Goal: Task Accomplishment & Management: Complete application form

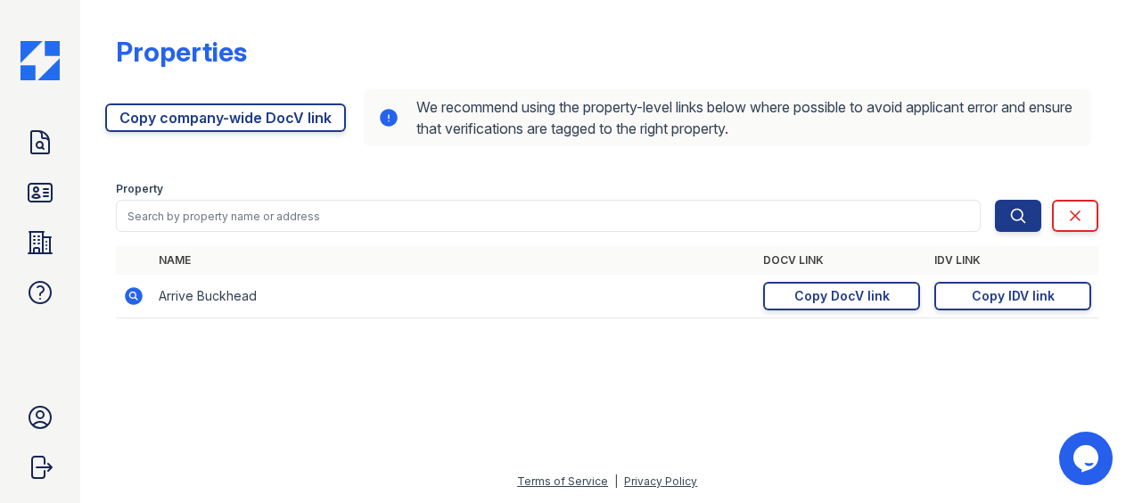
click at [48, 59] on img at bounding box center [40, 60] width 39 height 39
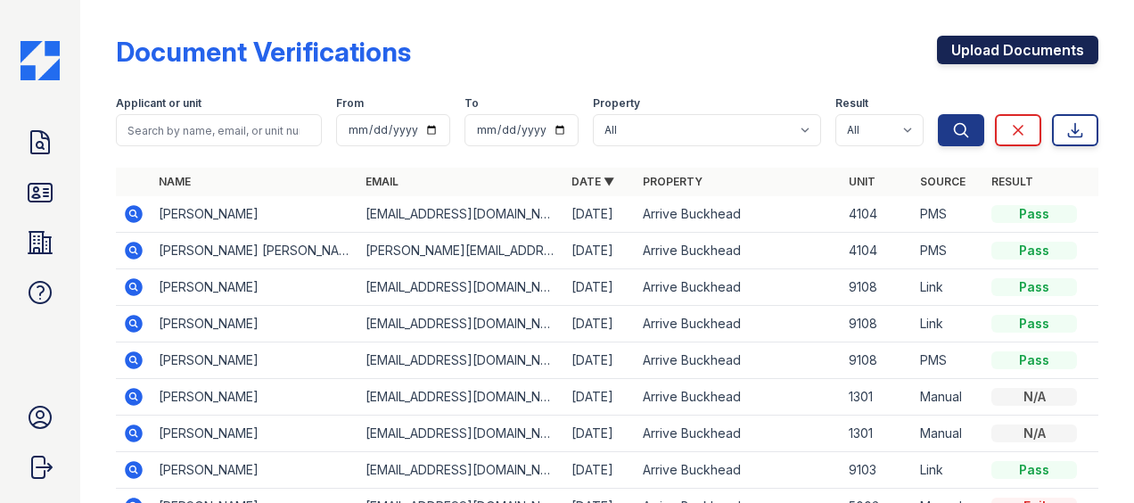
click at [995, 52] on link "Upload Documents" at bounding box center [1017, 50] width 161 height 29
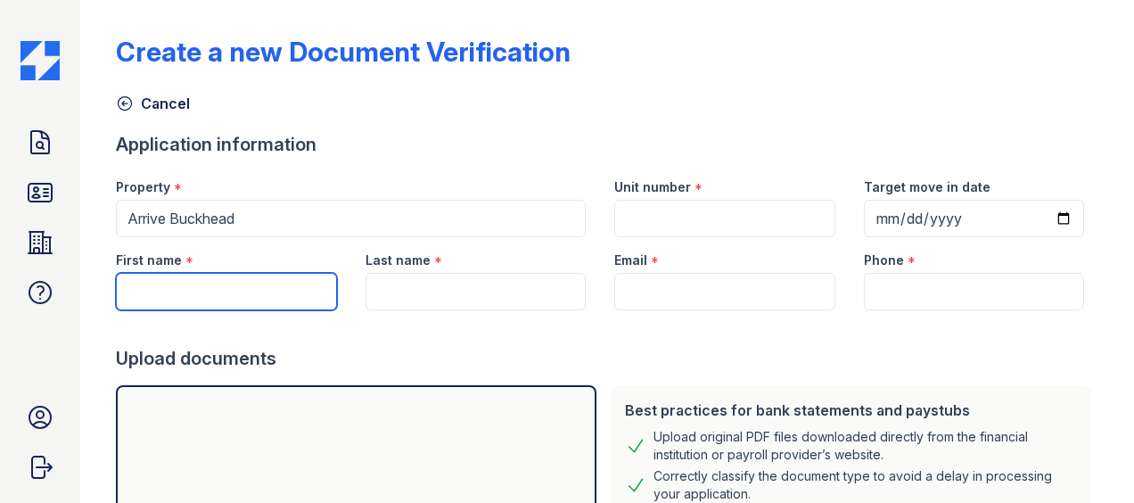
click at [173, 294] on input "First name" at bounding box center [226, 291] width 220 height 37
type input "Teyonna"
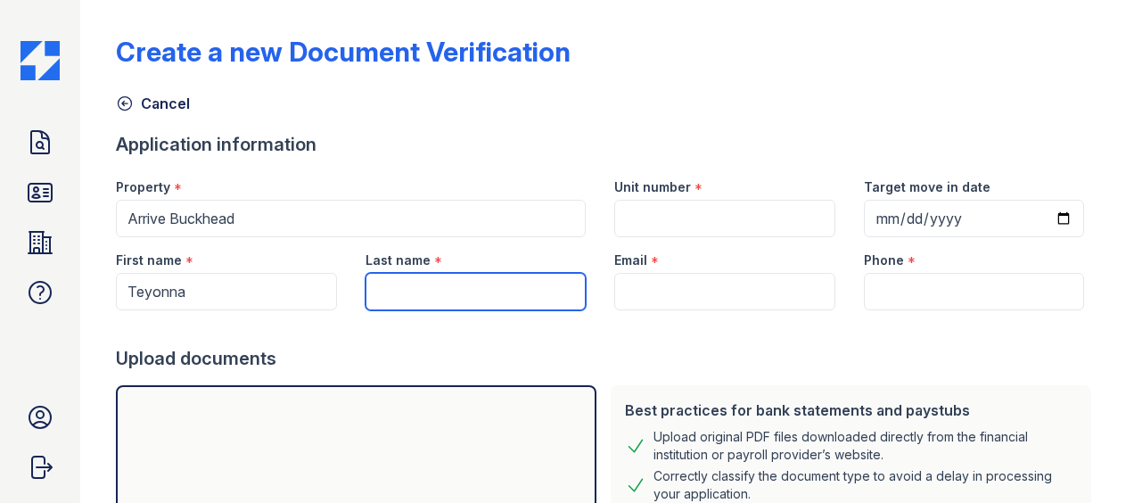
click at [441, 287] on input "Last name" at bounding box center [476, 291] width 220 height 37
type input "[PERSON_NAME]"
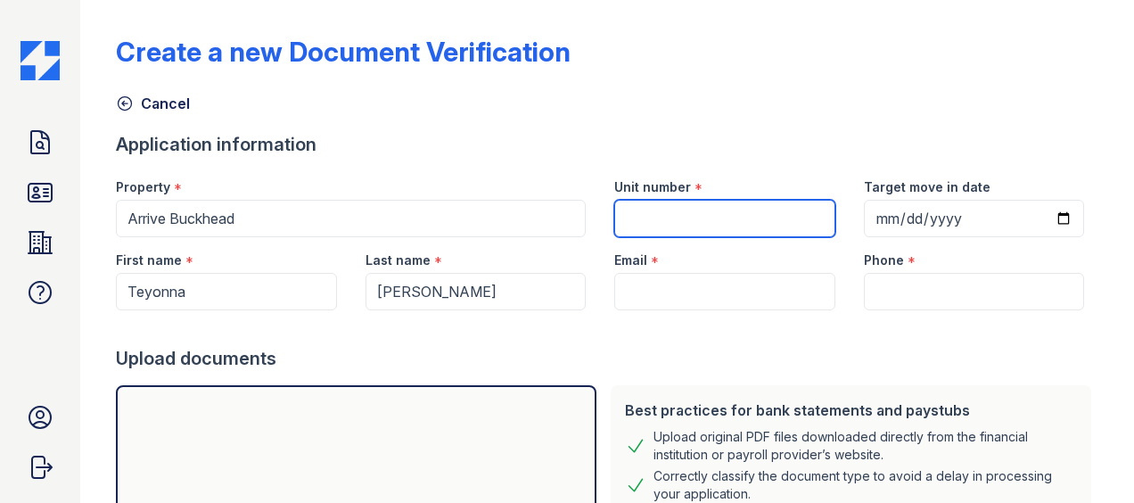
click at [674, 216] on input "Unit number" at bounding box center [724, 218] width 220 height 37
type input "3126"
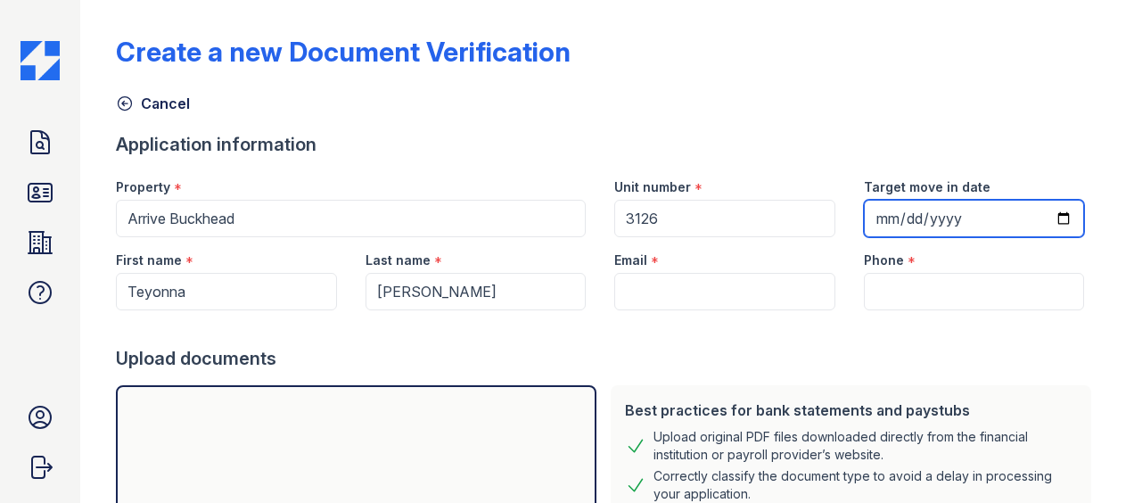
click at [1051, 220] on input "Target move in date" at bounding box center [974, 218] width 220 height 37
click at [883, 218] on input "Target move in date" at bounding box center [974, 218] width 220 height 37
type input "2025-09-02"
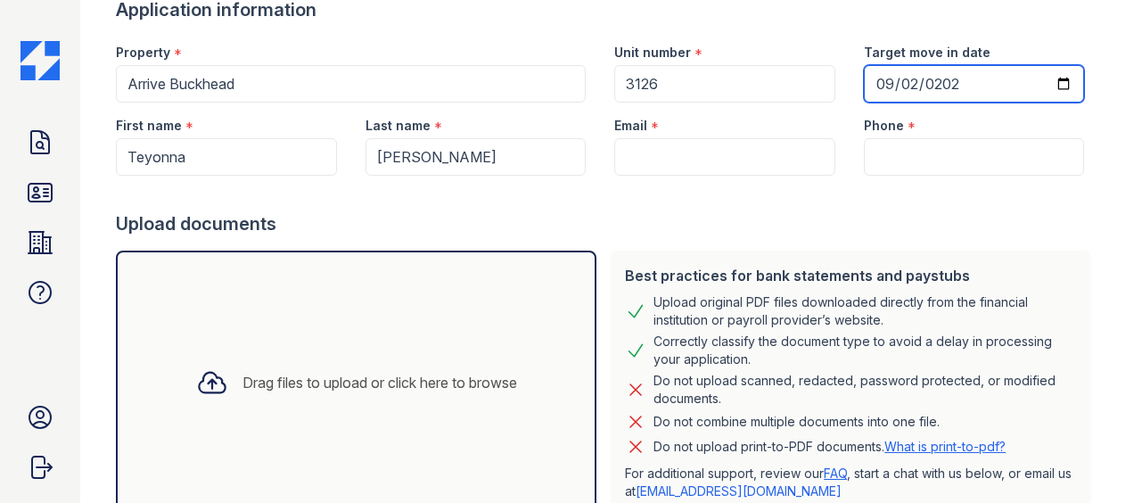
scroll to position [134, 0]
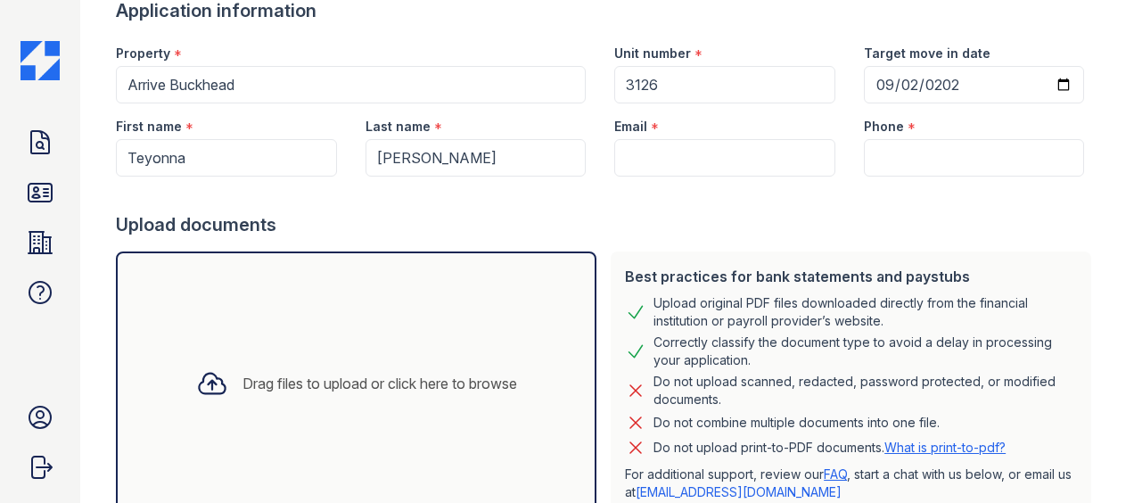
click at [678, 131] on div "Email *" at bounding box center [724, 121] width 220 height 36
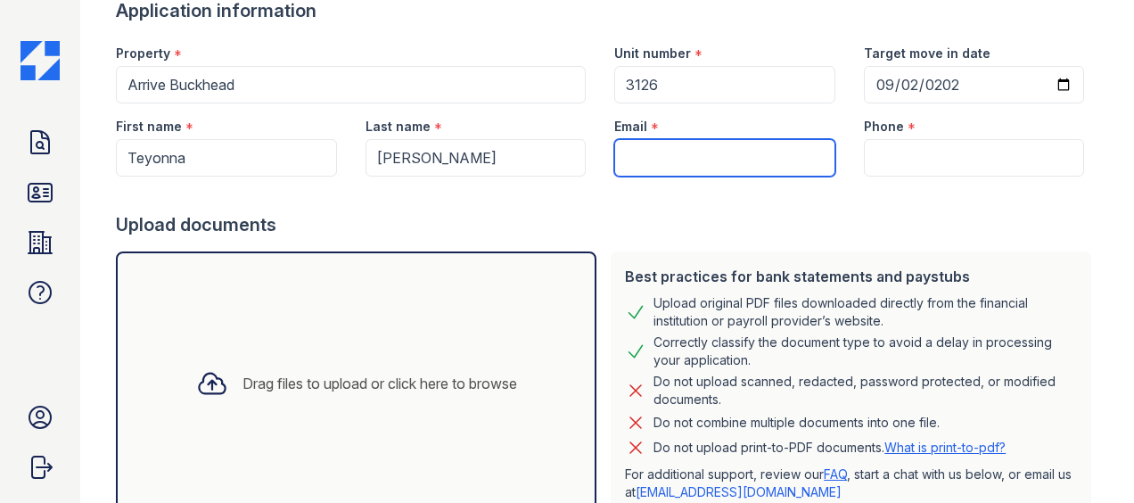
click at [677, 158] on input "Email" at bounding box center [724, 157] width 220 height 37
paste input "[EMAIL_ADDRESS][DOMAIN_NAME]"
type input "[EMAIL_ADDRESS][DOMAIN_NAME]"
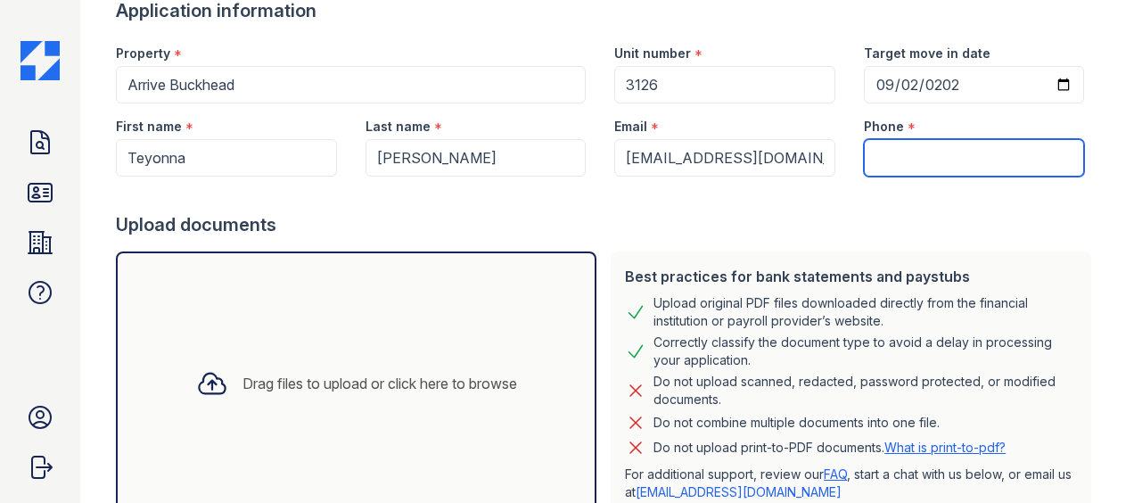
click at [926, 152] on input "Phone" at bounding box center [974, 157] width 220 height 37
paste input "(678) 384-8156"
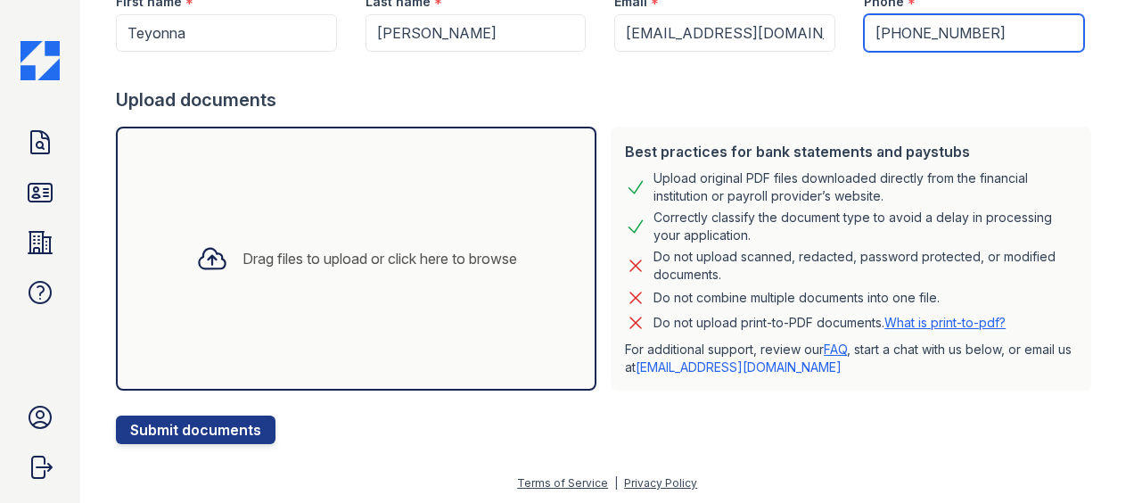
type input "(678) 384-8156"
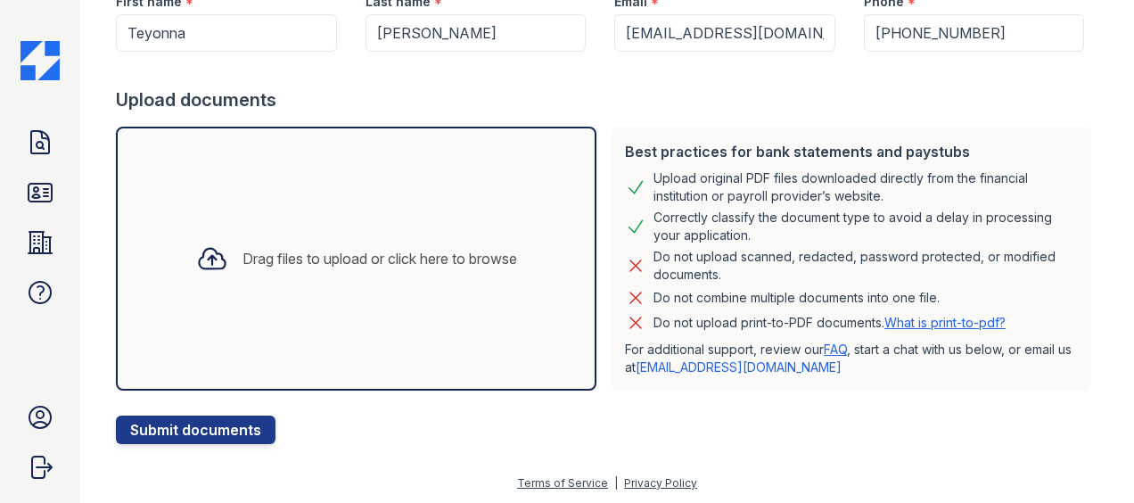
click at [243, 255] on div "Drag files to upload or click here to browse" at bounding box center [380, 258] width 275 height 21
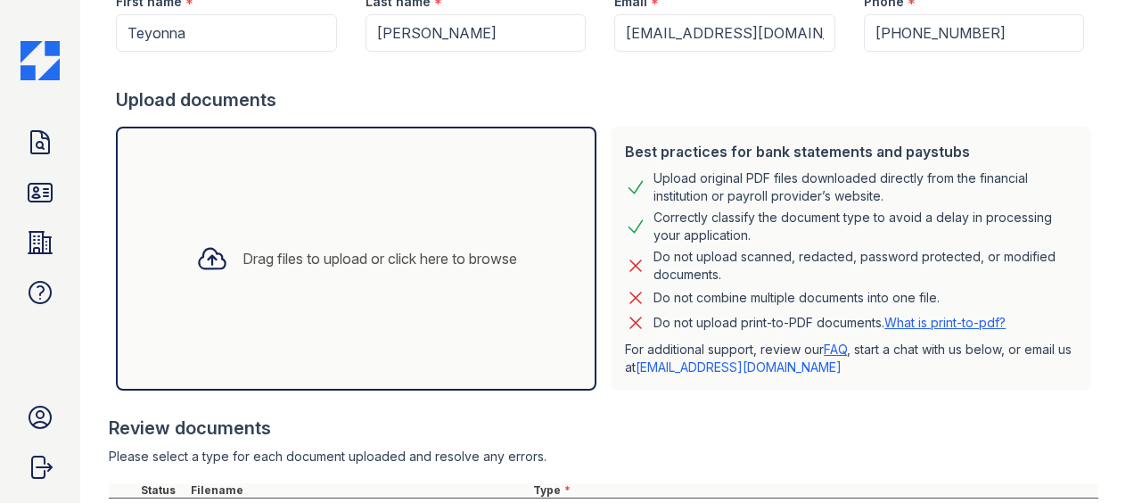
scroll to position [464, 0]
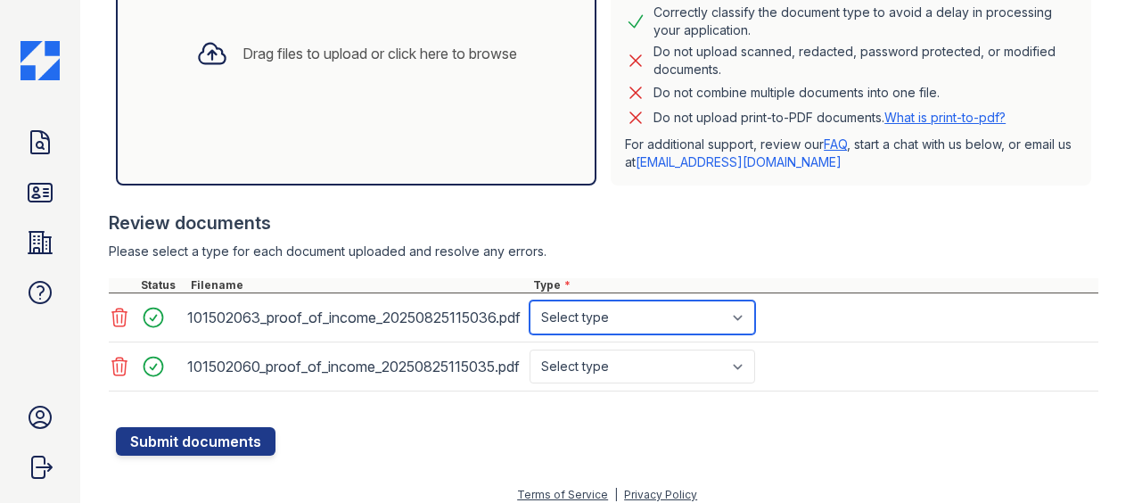
click at [737, 319] on select "Select type Paystub Bank Statement Offer Letter Tax Documents Benefit Award Let…" at bounding box center [643, 318] width 226 height 34
select select "paystub"
click at [530, 301] on select "Select type Paystub Bank Statement Offer Letter Tax Documents Benefit Award Let…" at bounding box center [643, 318] width 226 height 34
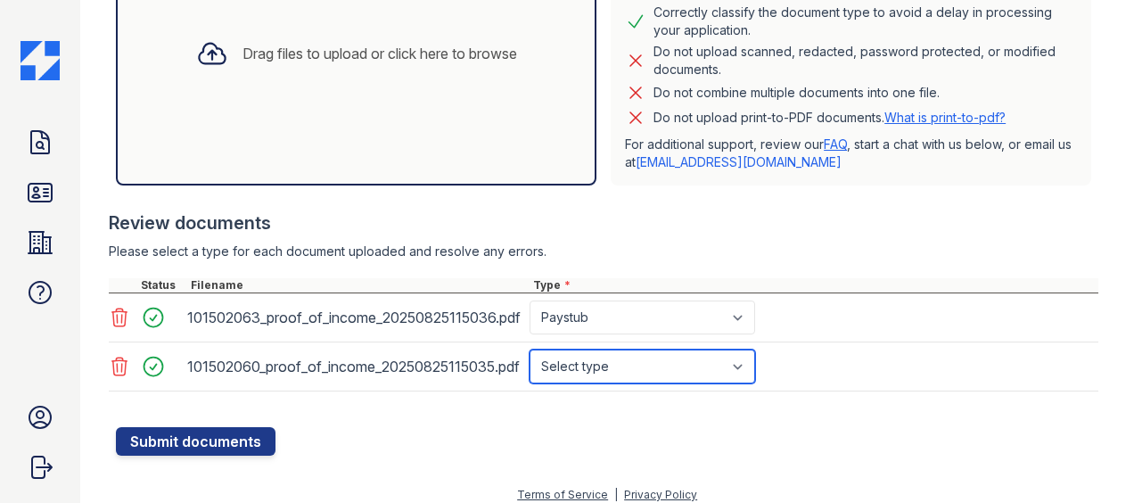
click at [667, 364] on select "Select type Paystub Bank Statement Offer Letter Tax Documents Benefit Award Let…" at bounding box center [643, 367] width 226 height 34
select select "paystub"
click at [530, 350] on select "Select type Paystub Bank Statement Offer Letter Tax Documents Benefit Award Let…" at bounding box center [643, 367] width 226 height 34
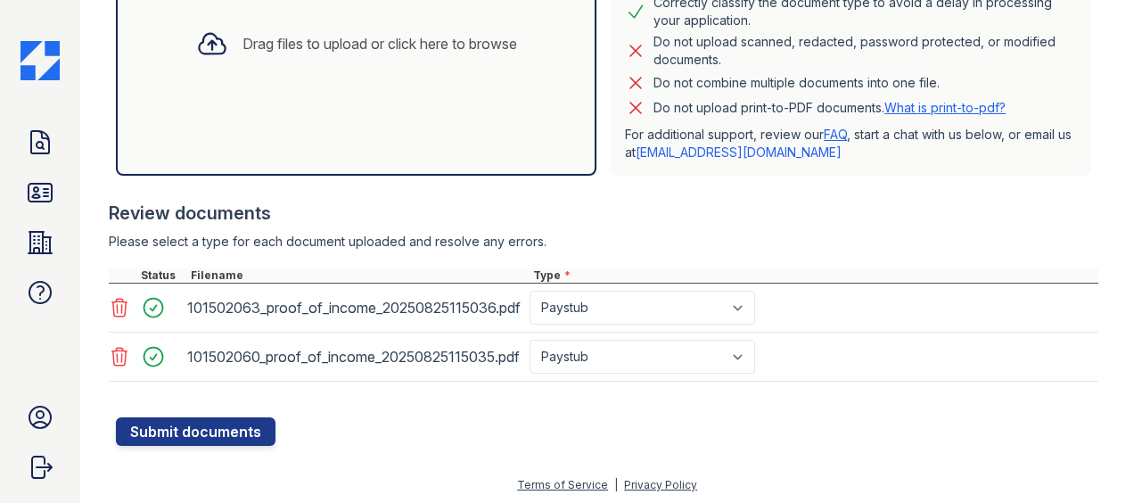
click at [299, 123] on div "Drag files to upload or click here to browse" at bounding box center [356, 44] width 481 height 264
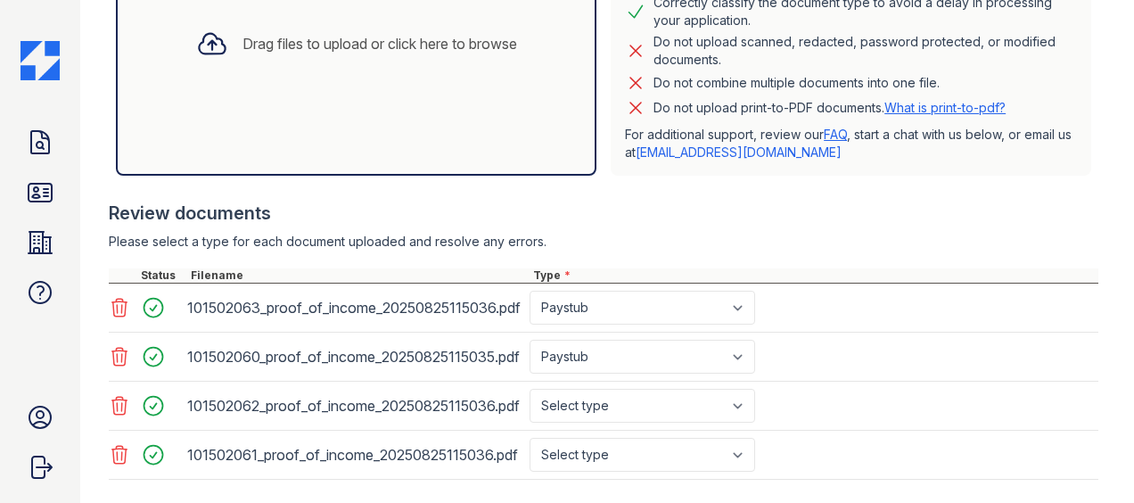
click at [121, 400] on icon at bounding box center [119, 405] width 21 height 21
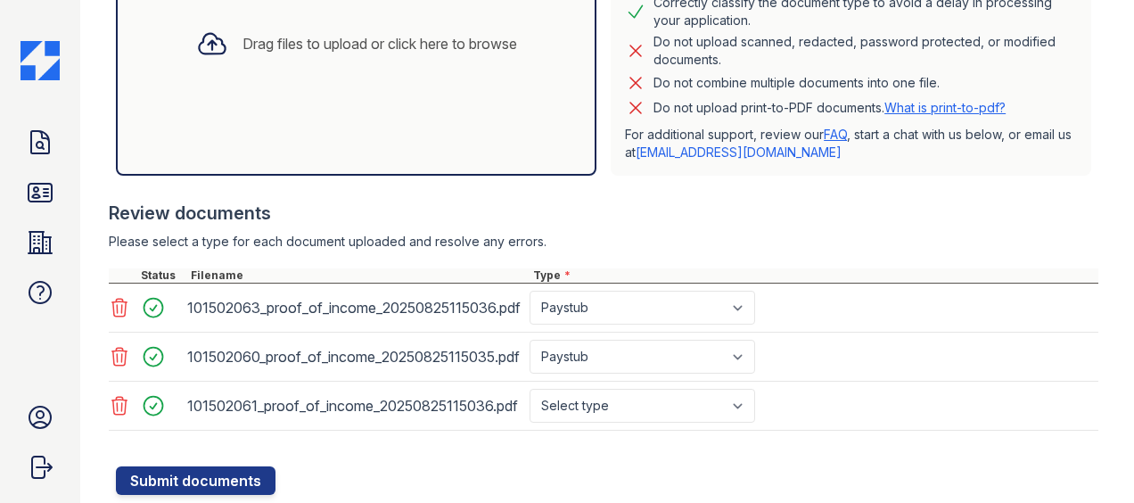
click at [121, 400] on icon at bounding box center [119, 405] width 21 height 21
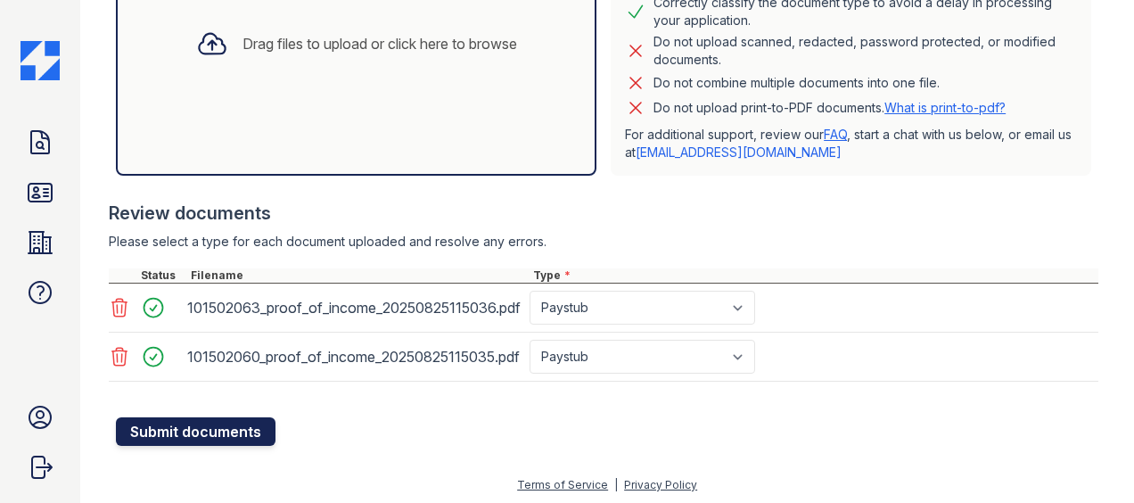
click at [210, 420] on button "Submit documents" at bounding box center [196, 431] width 160 height 29
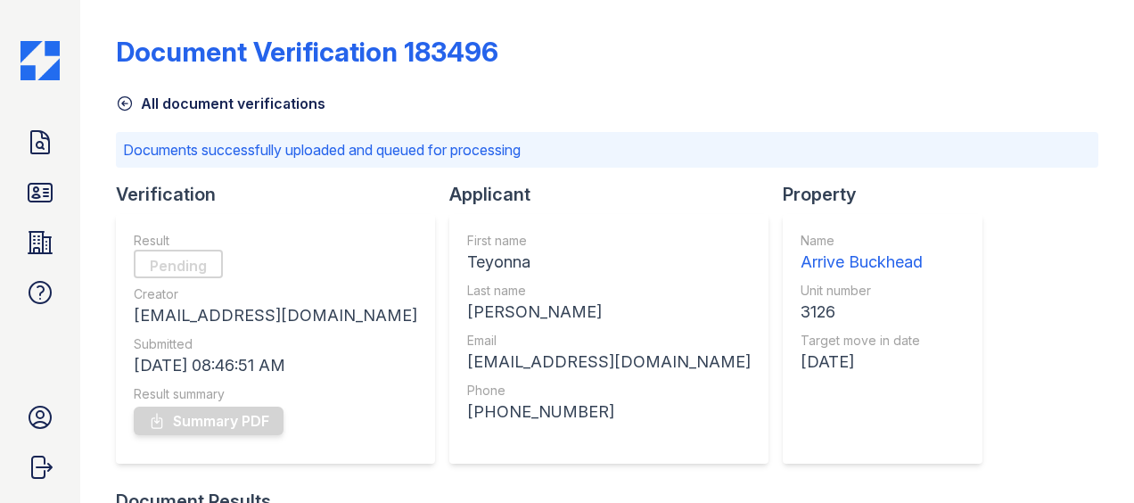
click at [31, 59] on img at bounding box center [40, 60] width 39 height 39
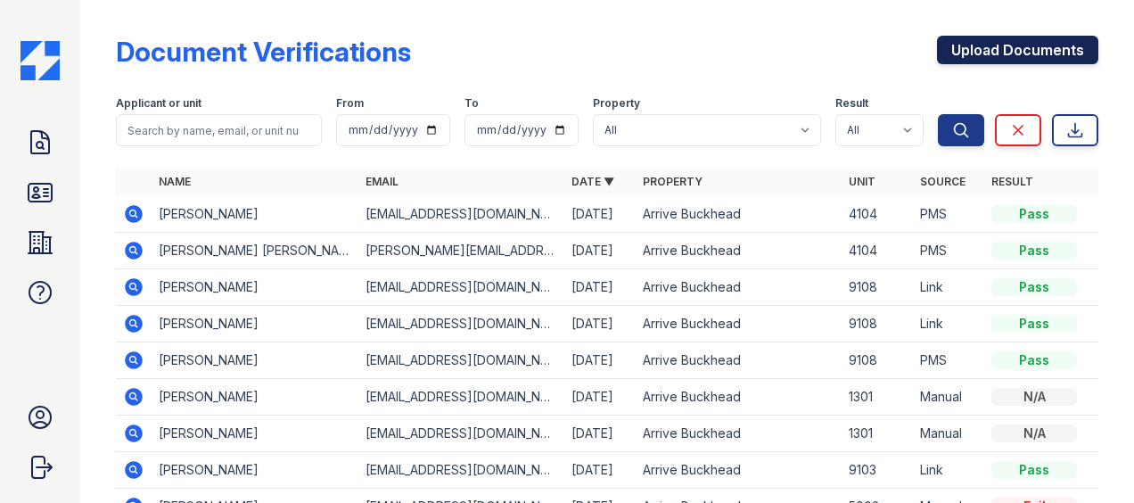
click at [985, 61] on link "Upload Documents" at bounding box center [1017, 50] width 161 height 29
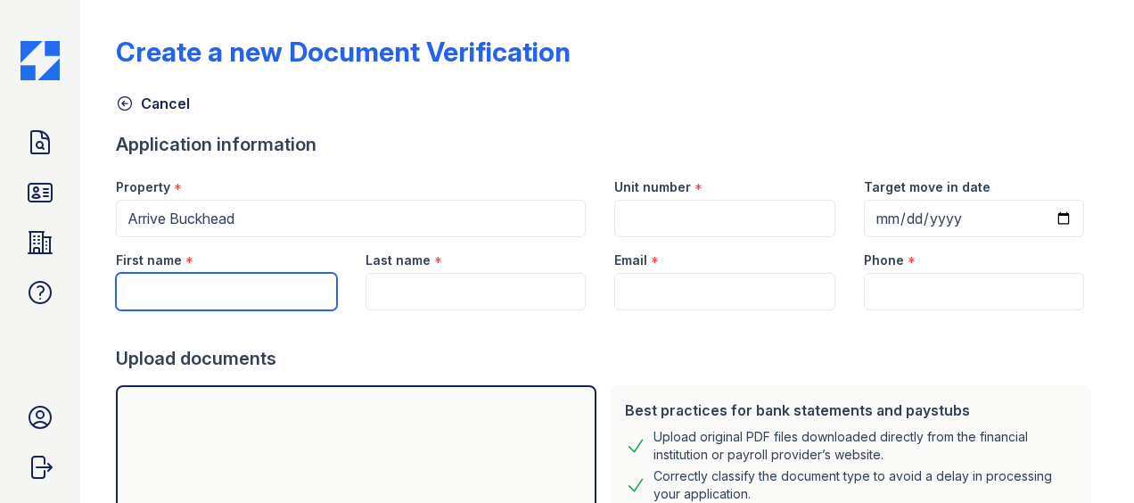
click at [179, 280] on input "First name" at bounding box center [226, 291] width 220 height 37
type input "Teyonna"
type input "Ellis"
type input "[EMAIL_ADDRESS][DOMAIN_NAME]"
type input "6783848156"
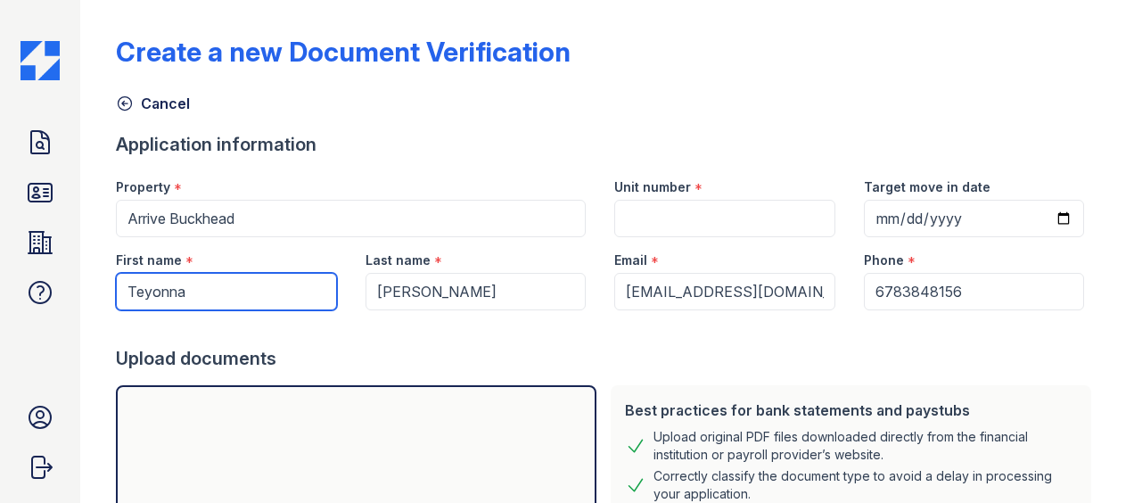
type input "Teyonna"
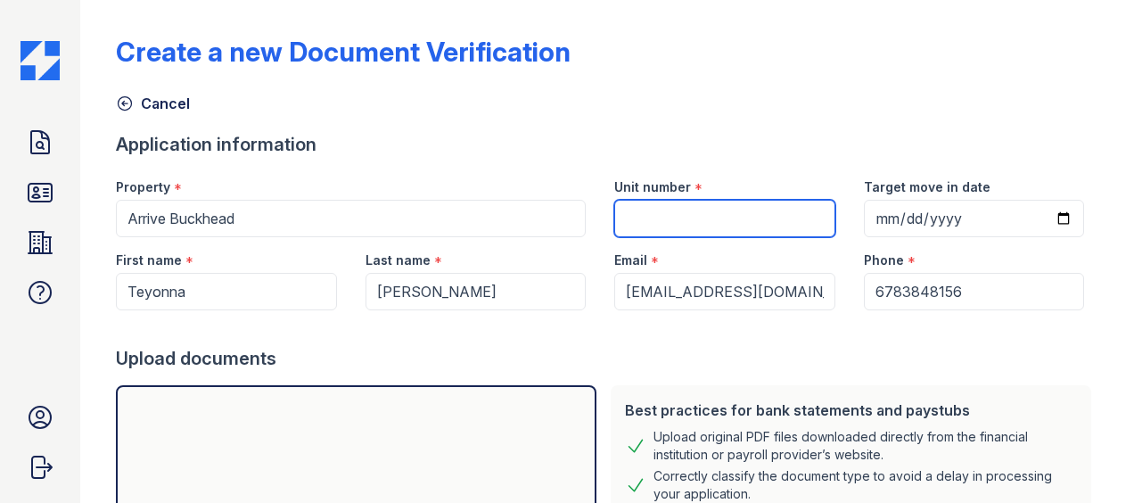
click at [749, 221] on input "Unit number" at bounding box center [724, 218] width 220 height 37
type input "3126"
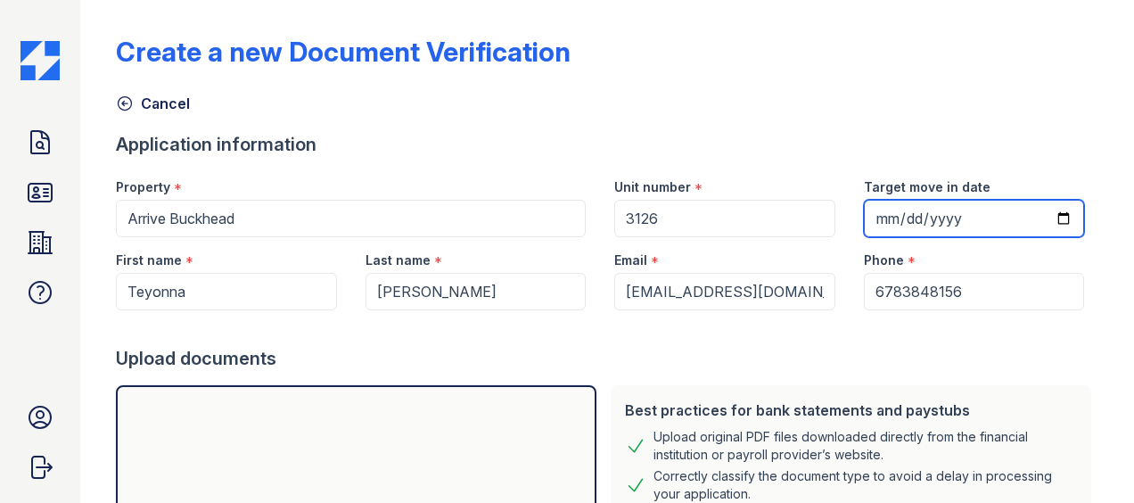
click at [1055, 217] on input "Target move in date" at bounding box center [974, 218] width 220 height 37
click at [949, 221] on input "Target move in date" at bounding box center [974, 218] width 220 height 37
click at [871, 214] on input "Target move in date" at bounding box center [974, 218] width 220 height 37
type input "2025-09-02"
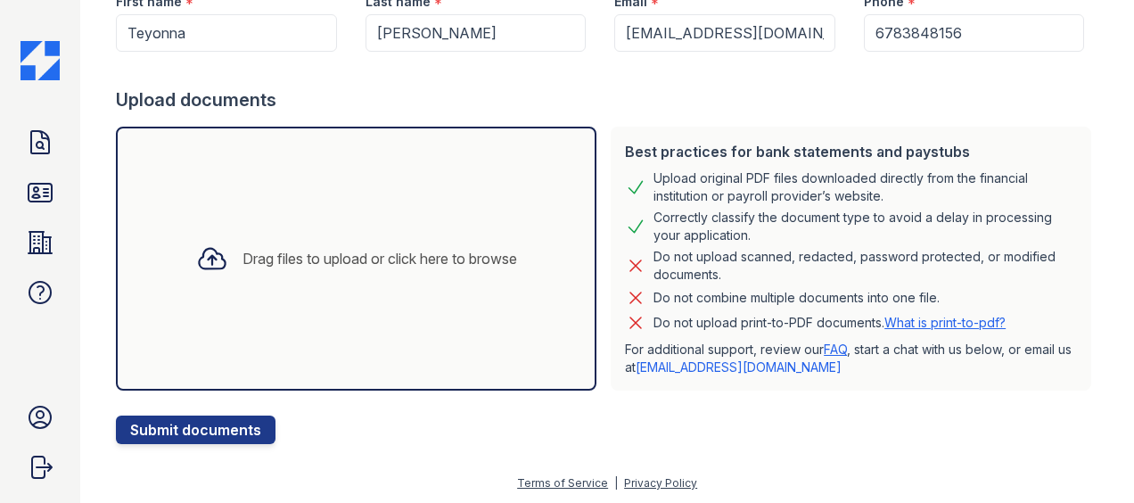
scroll to position [259, 0]
click at [280, 336] on div "Drag files to upload or click here to browse" at bounding box center [356, 259] width 481 height 264
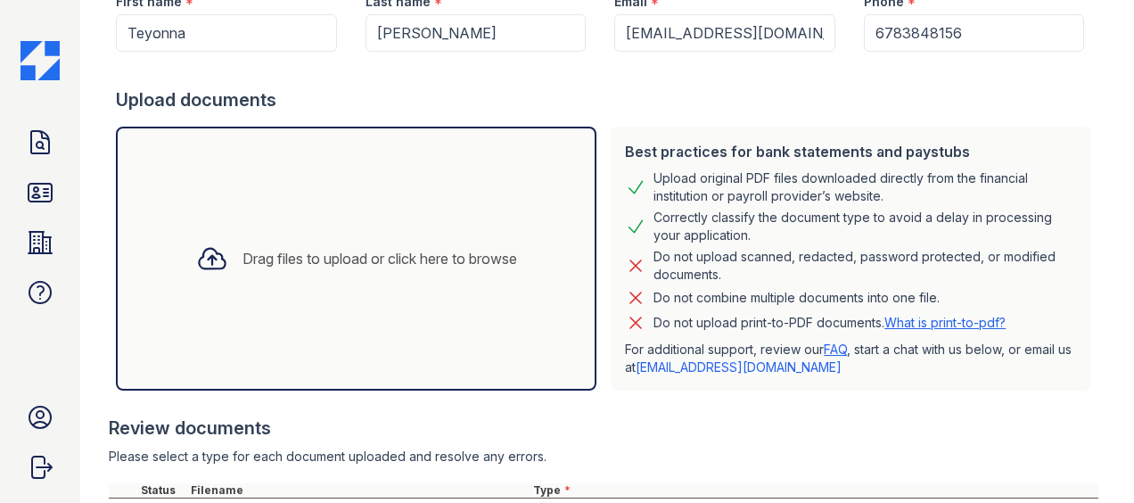
scroll to position [507, 0]
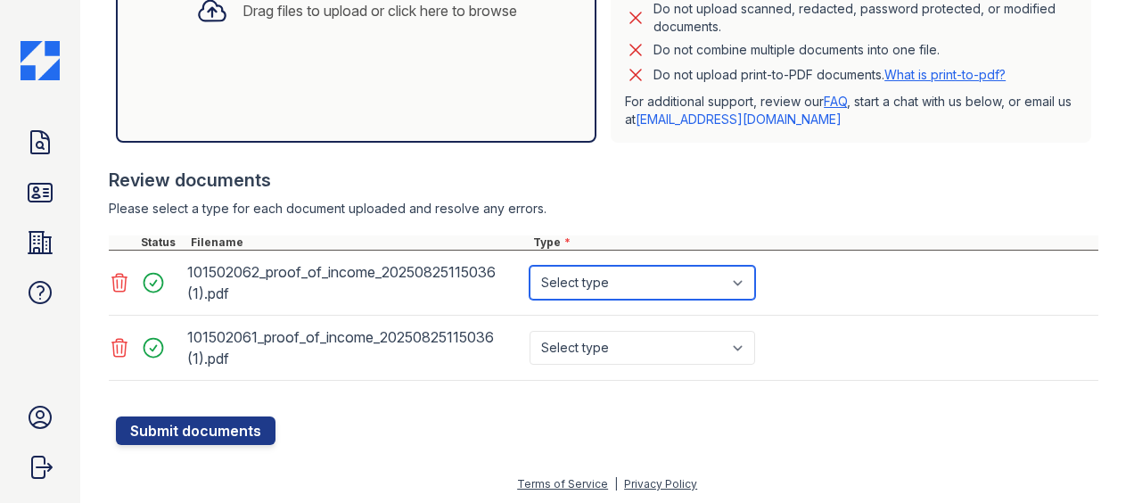
click at [570, 284] on select "Select type Paystub Bank Statement Offer Letter Tax Documents Benefit Award Let…" at bounding box center [643, 283] width 226 height 34
select select "bank_statement"
click at [530, 266] on select "Select type Paystub Bank Statement Offer Letter Tax Documents Benefit Award Let…" at bounding box center [643, 283] width 226 height 34
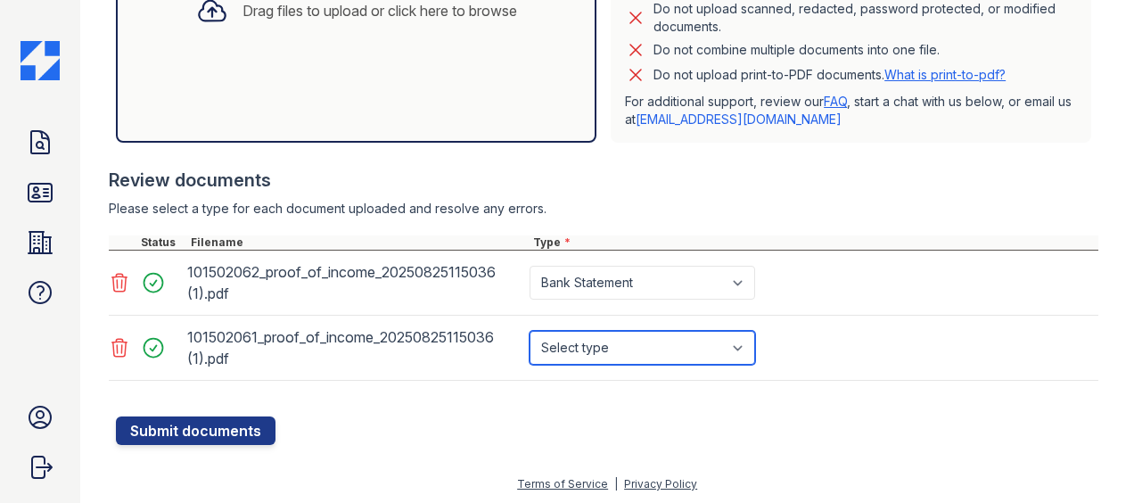
click at [597, 351] on select "Select type Paystub Bank Statement Offer Letter Tax Documents Benefit Award Let…" at bounding box center [643, 348] width 226 height 34
select select "bank_statement"
click at [530, 331] on select "Select type Paystub Bank Statement Offer Letter Tax Documents Benefit Award Let…" at bounding box center [643, 348] width 226 height 34
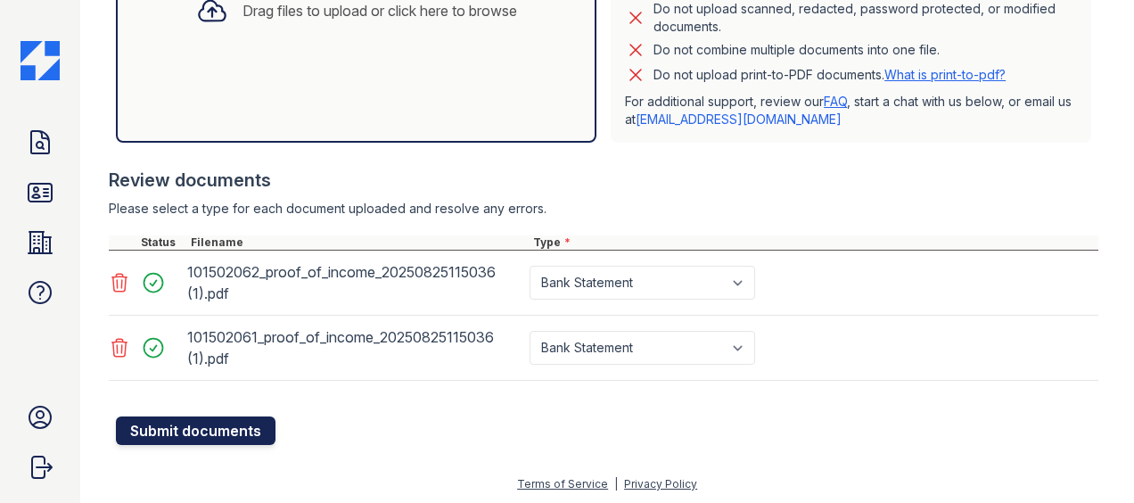
click at [223, 416] on button "Submit documents" at bounding box center [196, 430] width 160 height 29
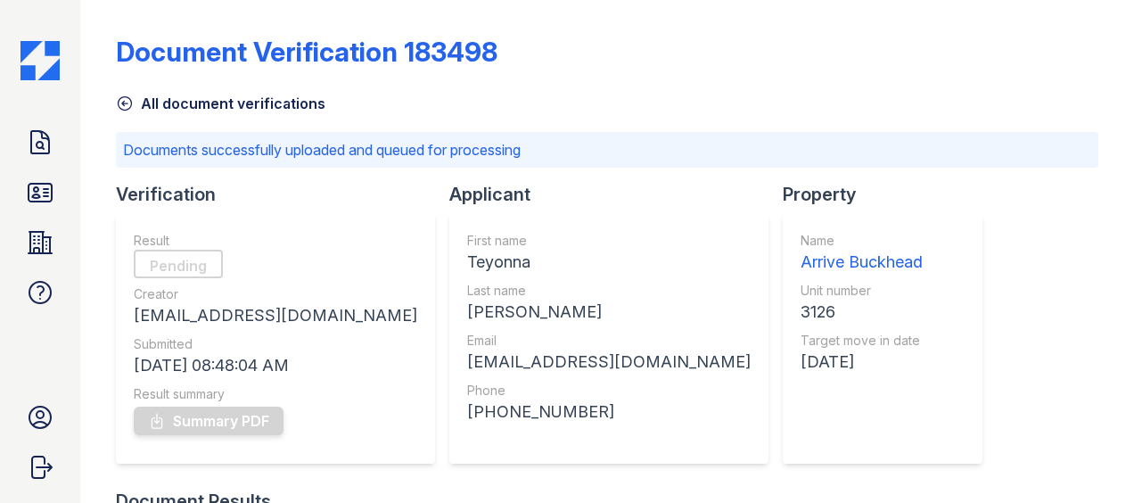
click at [58, 62] on img at bounding box center [40, 60] width 39 height 39
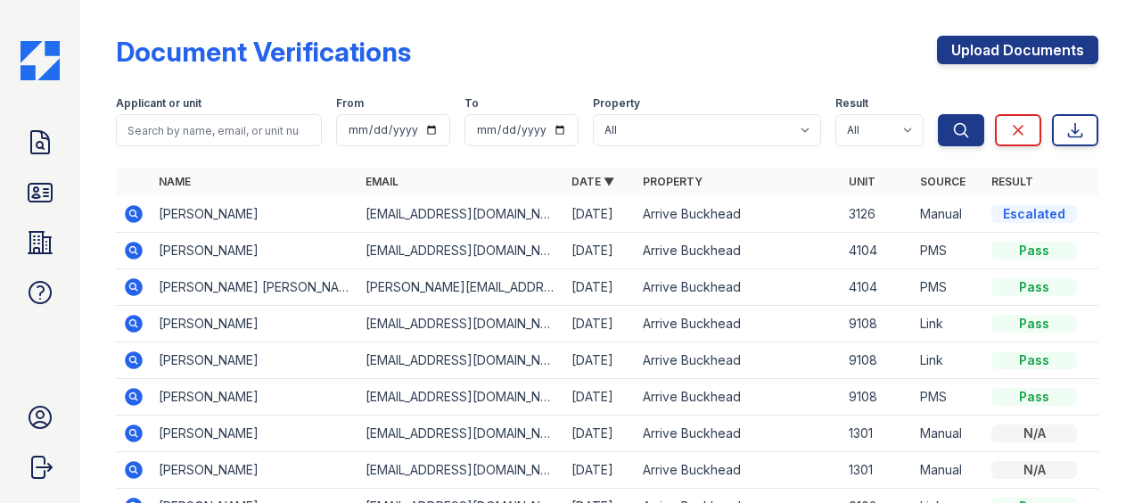
click at [335, 206] on td "[PERSON_NAME]" at bounding box center [255, 214] width 206 height 37
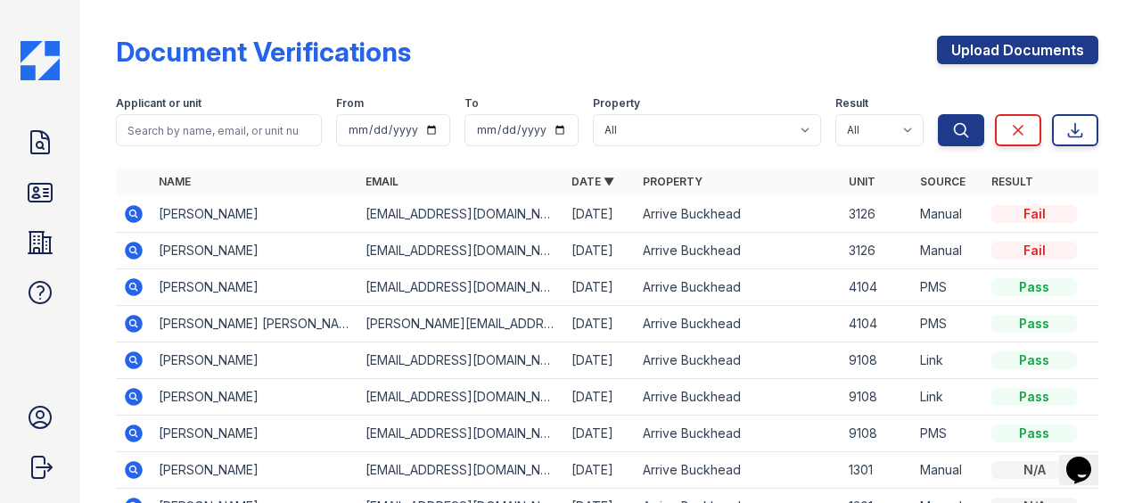
click at [149, 218] on td at bounding box center [134, 214] width 36 height 37
click at [140, 220] on icon at bounding box center [133, 213] width 21 height 21
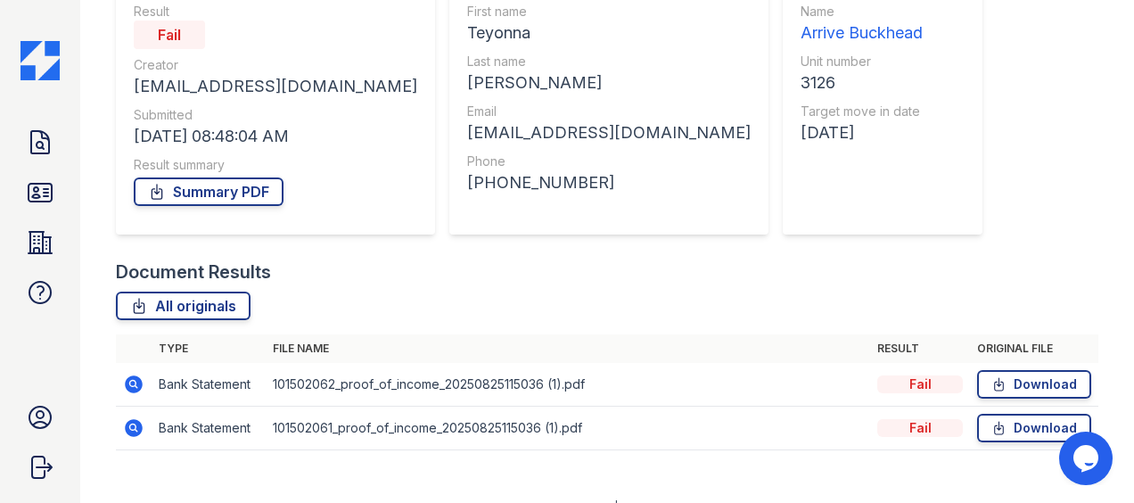
scroll to position [176, 0]
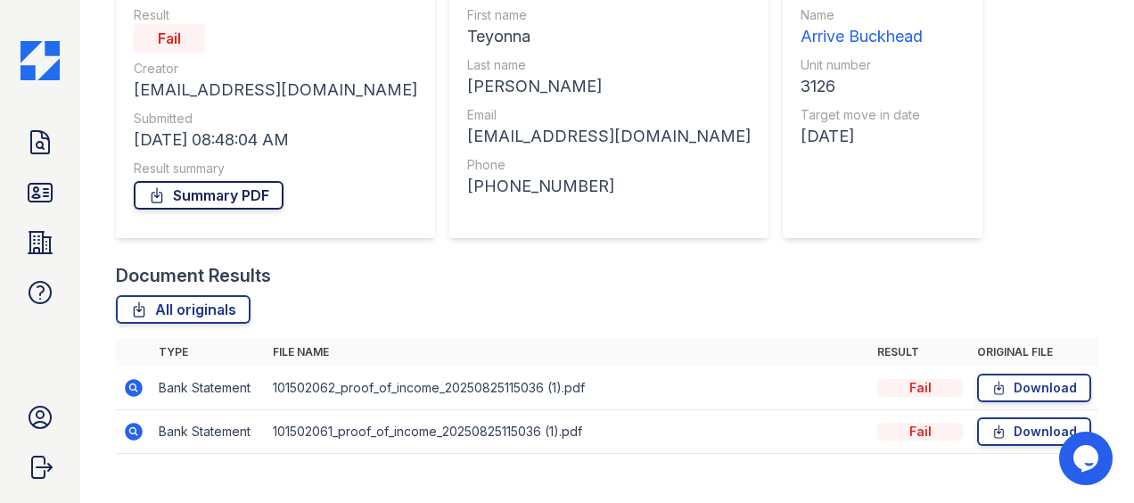
click at [219, 203] on link "Summary PDF" at bounding box center [209, 195] width 150 height 29
click at [624, 211] on div "Applicant First name Teyonna Last name Ellis Email teyonnaellis097@gmail.com Ph…" at bounding box center [616, 109] width 334 height 307
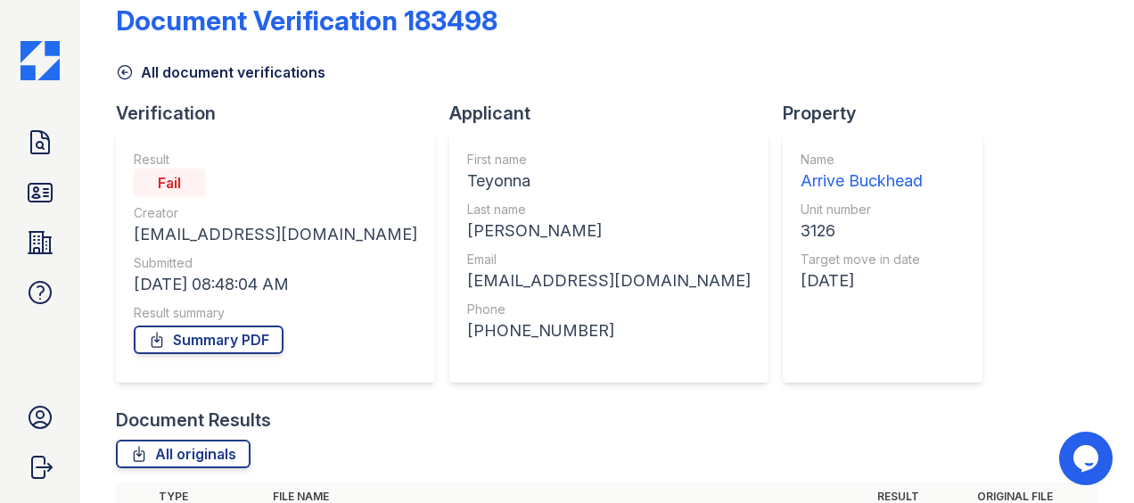
scroll to position [0, 0]
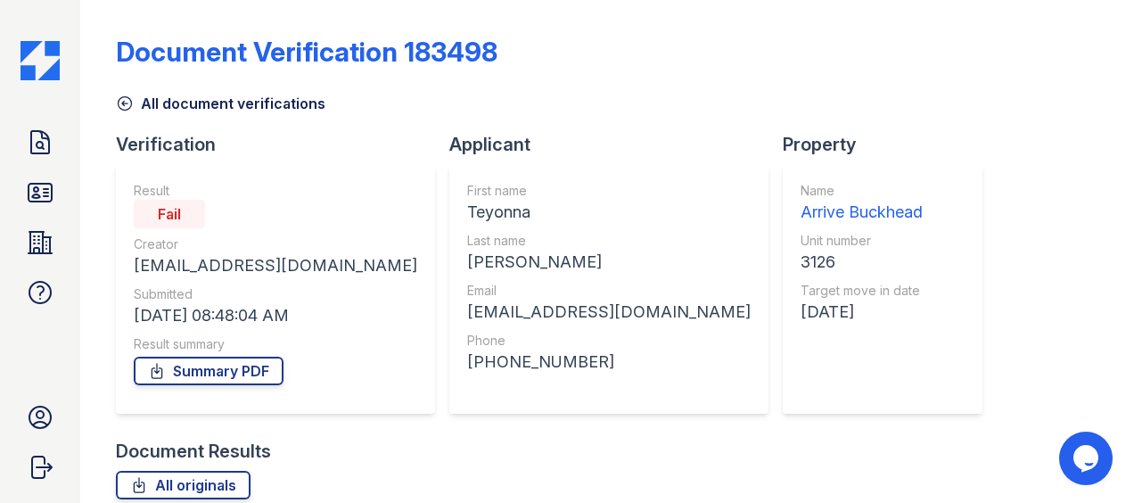
click at [43, 71] on img at bounding box center [40, 60] width 39 height 39
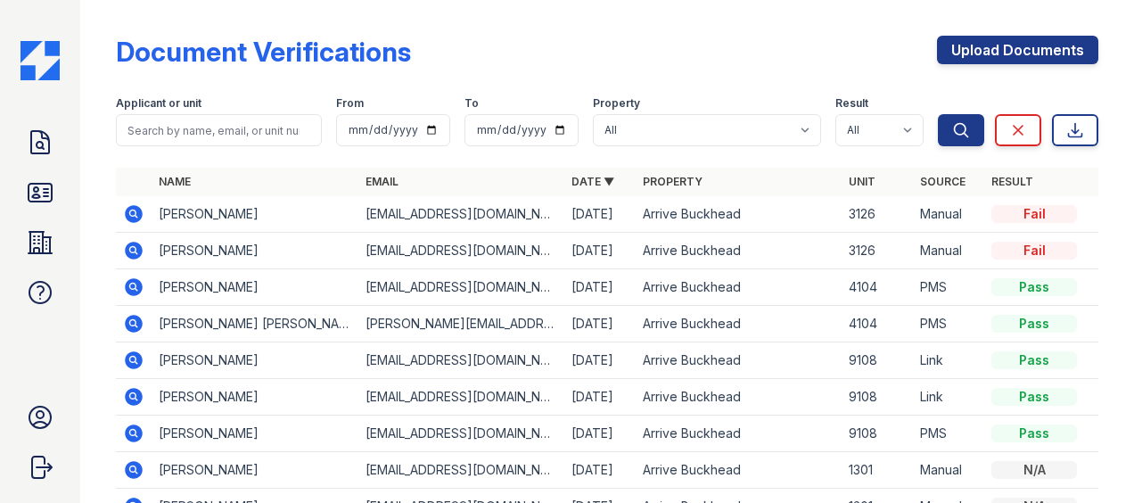
click at [130, 251] on icon at bounding box center [133, 250] width 21 height 21
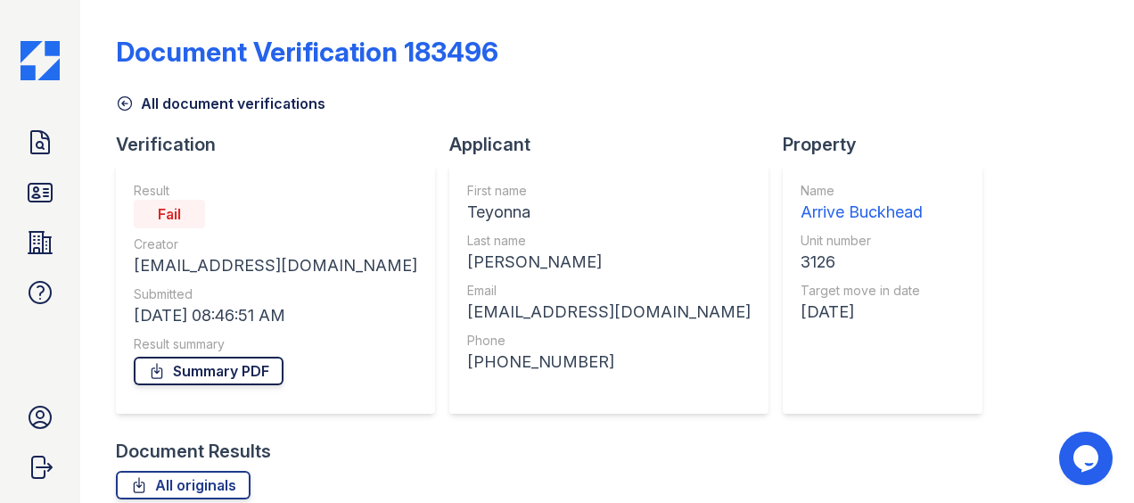
click at [223, 371] on link "Summary PDF" at bounding box center [209, 371] width 150 height 29
drag, startPoint x: 739, startPoint y: 146, endPoint x: 526, endPoint y: 349, distance: 293.9
click at [526, 349] on div "Phone" at bounding box center [609, 341] width 284 height 18
